Goal: Complete application form

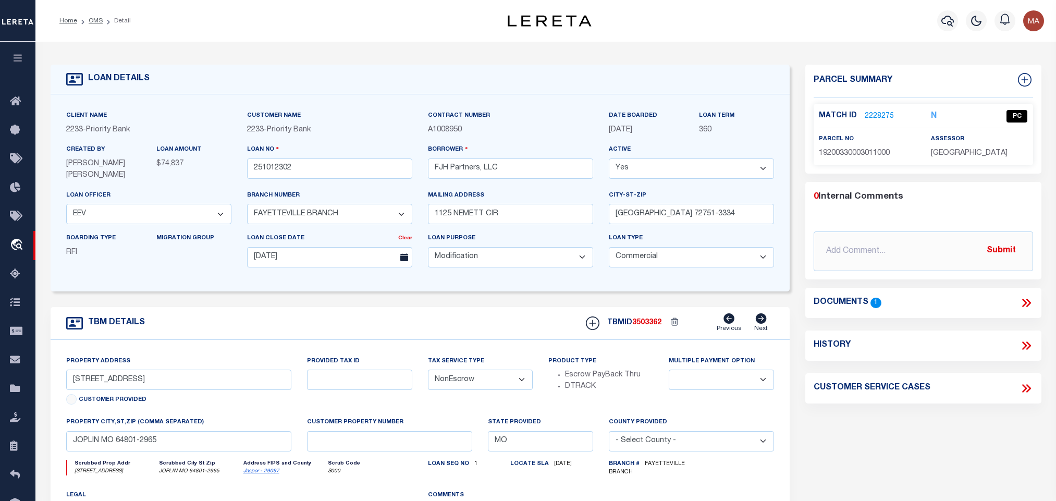
select select "33387"
select select "5897"
select select "700"
select select "20"
select select "NonEscrow"
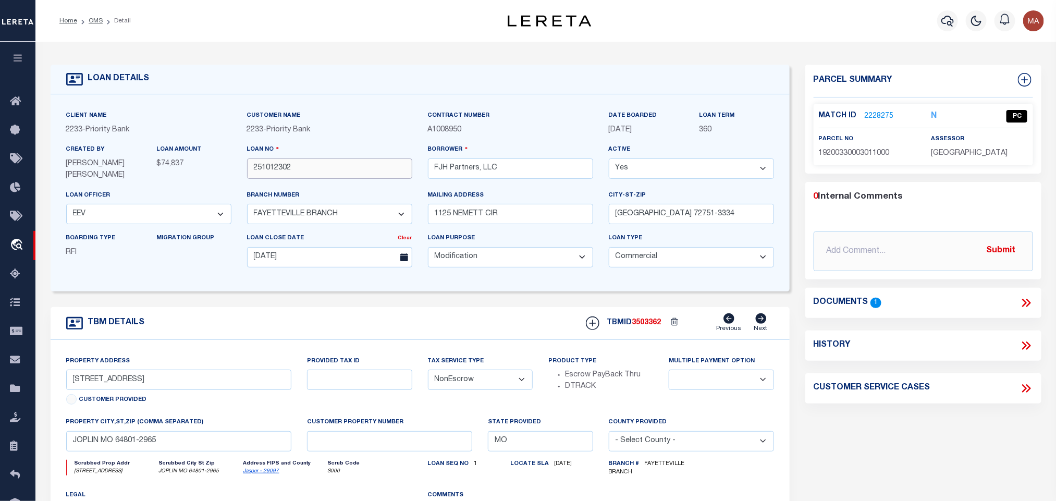
click at [291, 165] on input "251012302" at bounding box center [329, 168] width 165 height 20
click at [655, 318] on div "TBMID 3503362 Previous Next" at bounding box center [676, 323] width 196 height 20
copy span "3503362"
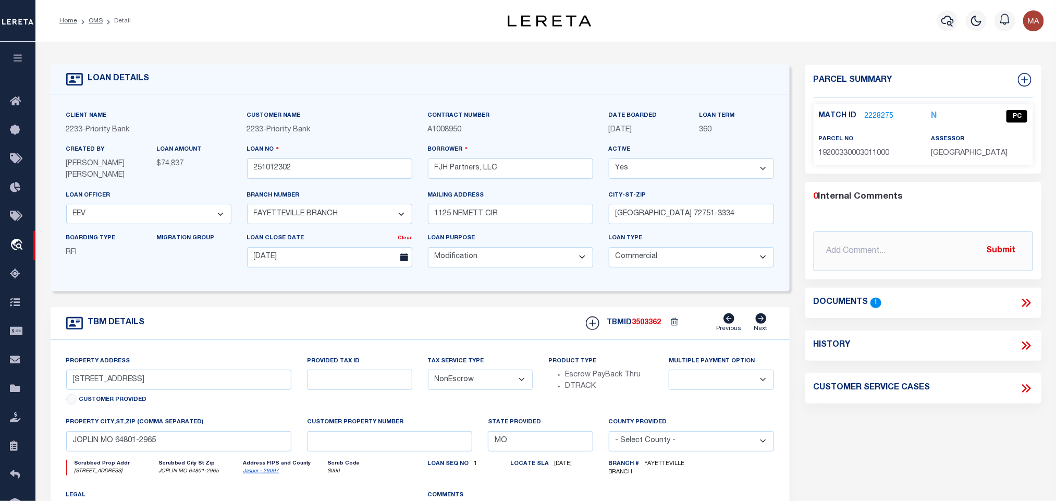
click at [976, 150] on span "[GEOGRAPHIC_DATA]" at bounding box center [969, 153] width 77 height 7
copy div "[GEOGRAPHIC_DATA]"
click at [194, 390] on input "[STREET_ADDRESS]" at bounding box center [179, 380] width 226 height 20
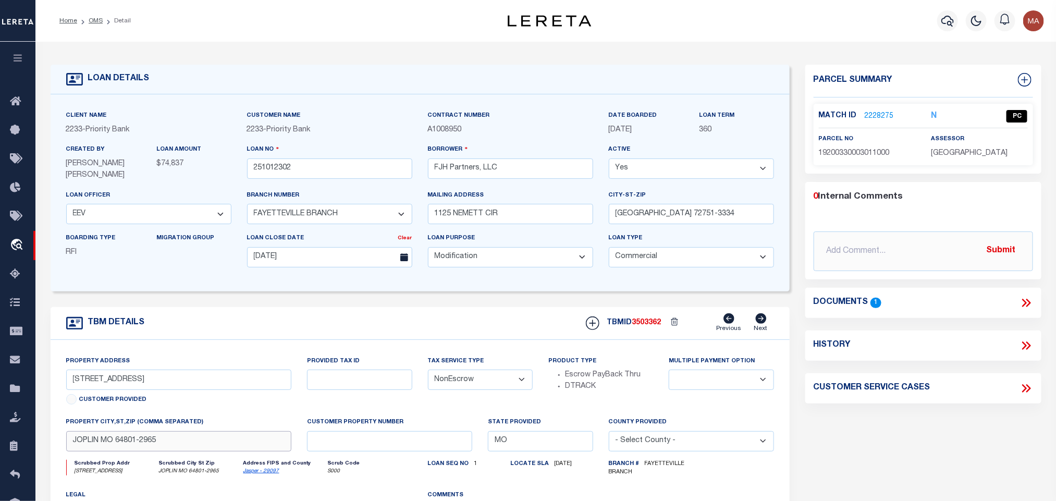
click at [262, 446] on input "JOPLIN MO 64801-2965" at bounding box center [179, 441] width 226 height 20
click at [880, 111] on p "2228275" at bounding box center [879, 116] width 29 height 11
click at [1030, 300] on icon at bounding box center [1027, 303] width 14 height 14
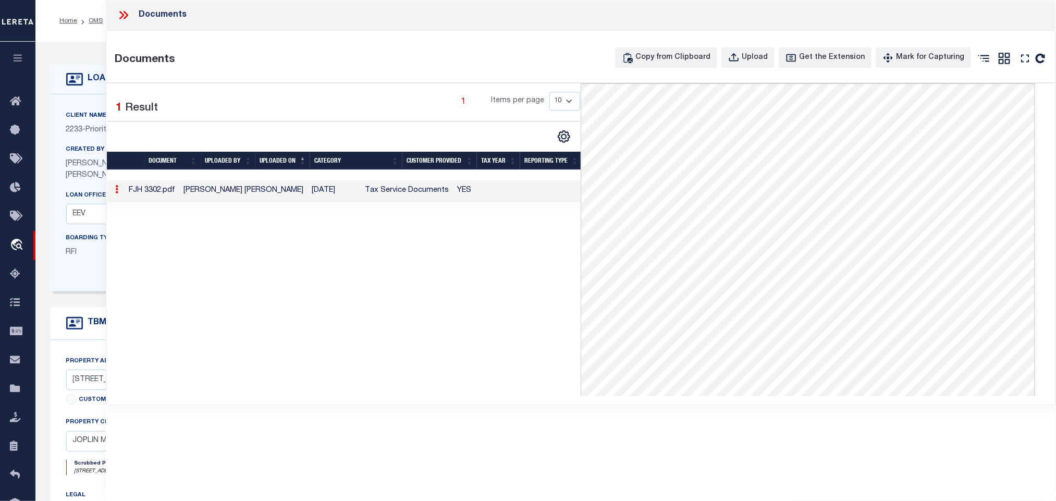
drag, startPoint x: 80, startPoint y: 108, endPoint x: 199, endPoint y: 128, distance: 120.6
click at [80, 108] on div "Client Name 2233 - Priority Bank Customer Name 2233 - Priority Bank 360 Yes" at bounding box center [420, 192] width 739 height 197
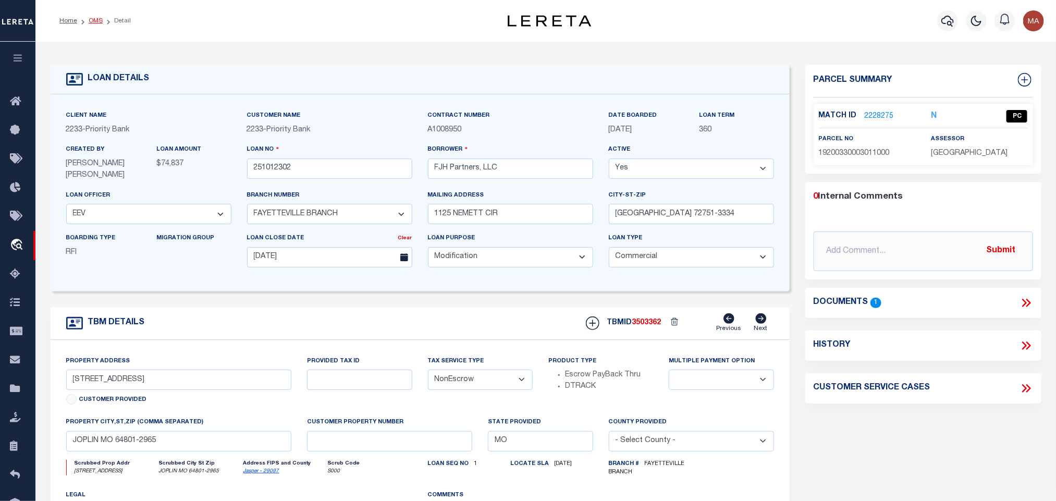
click at [96, 18] on link "OMS" at bounding box center [96, 21] width 14 height 6
